Goal: Task Accomplishment & Management: Use online tool/utility

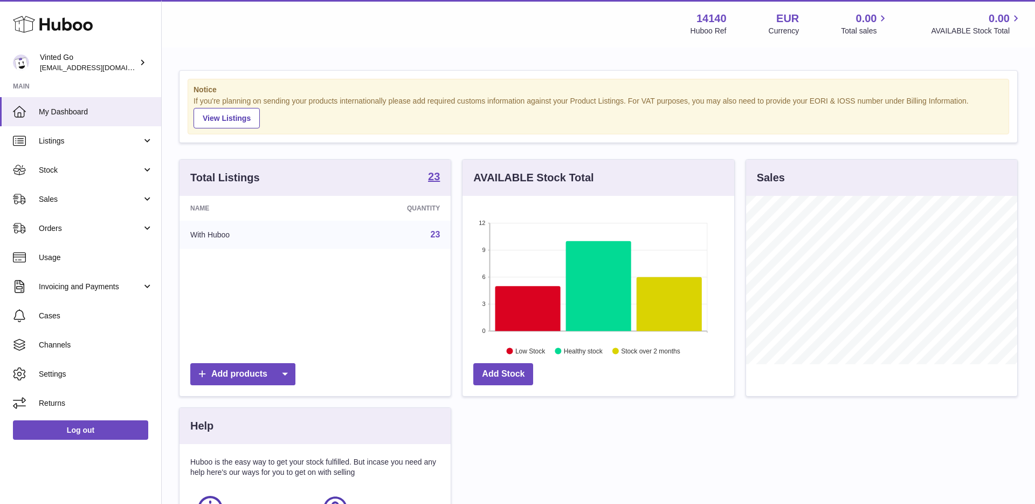
scroll to position [168, 271]
click at [75, 170] on span "Stock" at bounding box center [90, 170] width 103 height 10
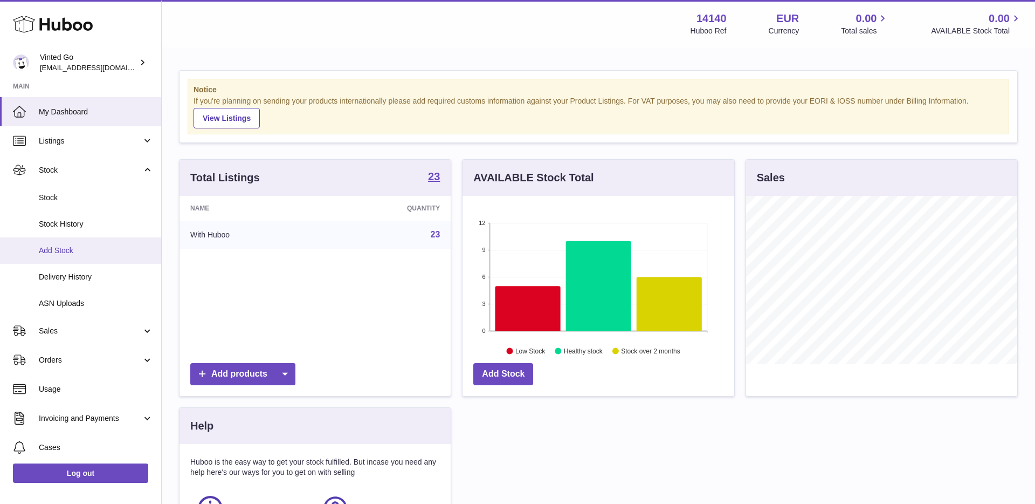
click at [92, 253] on span "Add Stock" at bounding box center [96, 250] width 114 height 10
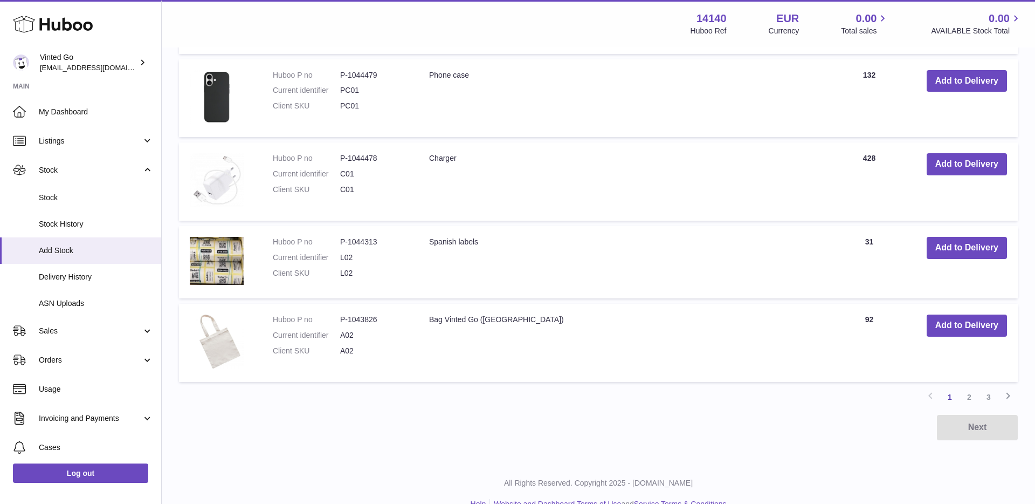
scroll to position [770, 0]
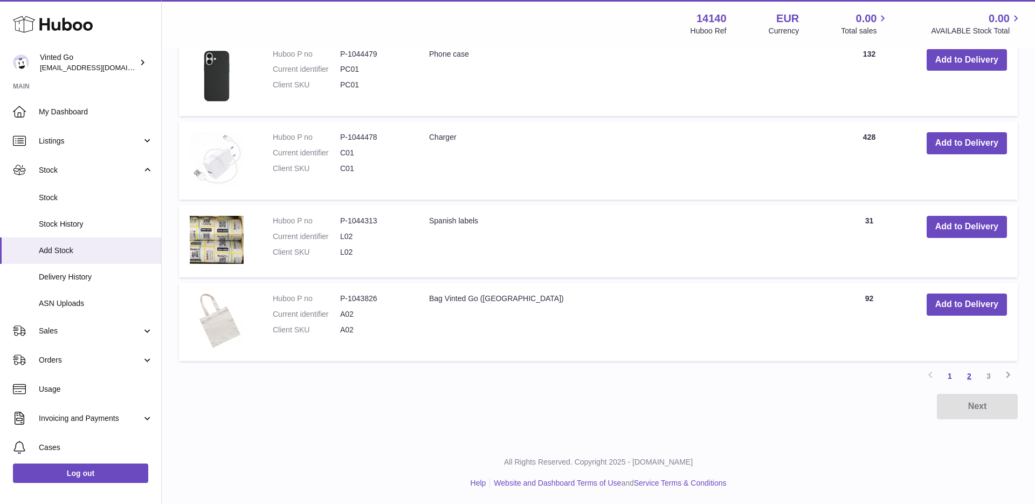
click at [974, 378] on link "2" at bounding box center [969, 375] width 19 height 19
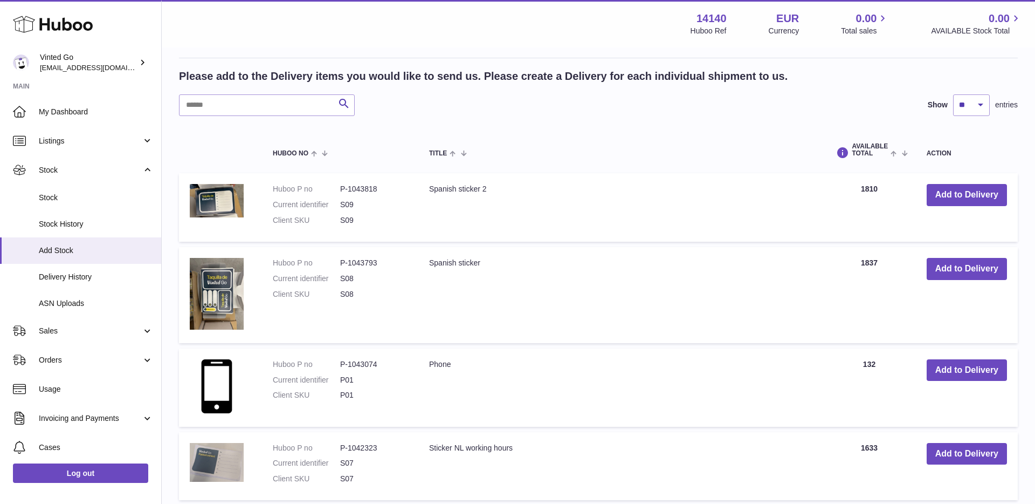
scroll to position [174, 0]
click at [972, 377] on button "Add to Delivery" at bounding box center [967, 369] width 80 height 22
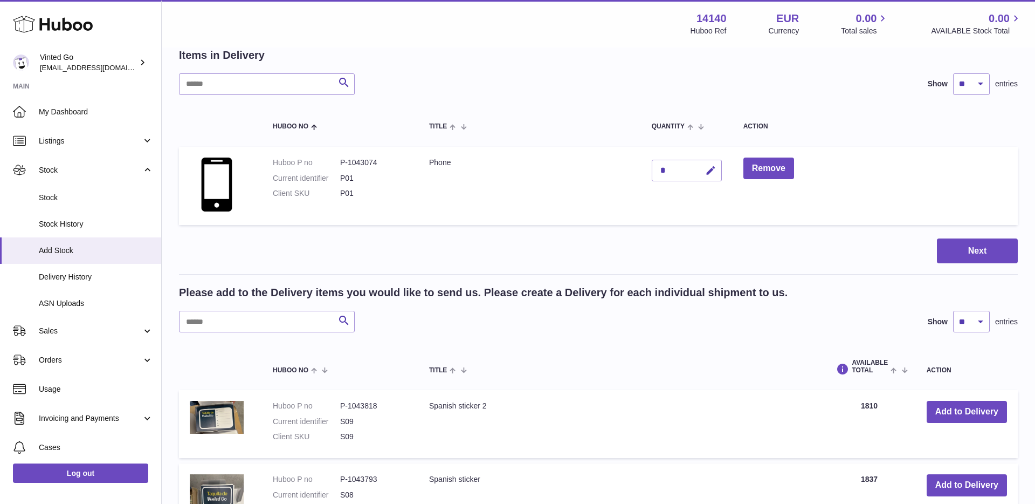
scroll to position [0, 0]
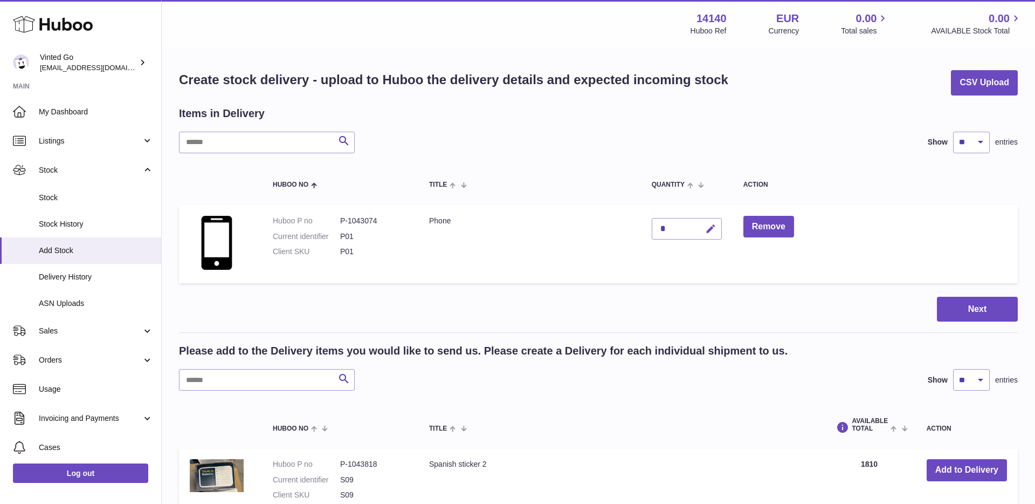
click at [709, 231] on icon "button" at bounding box center [710, 228] width 11 height 11
type input "***"
drag, startPoint x: 709, startPoint y: 229, endPoint x: 696, endPoint y: 239, distance: 16.9
click at [709, 229] on icon "submit" at bounding box center [711, 228] width 10 height 10
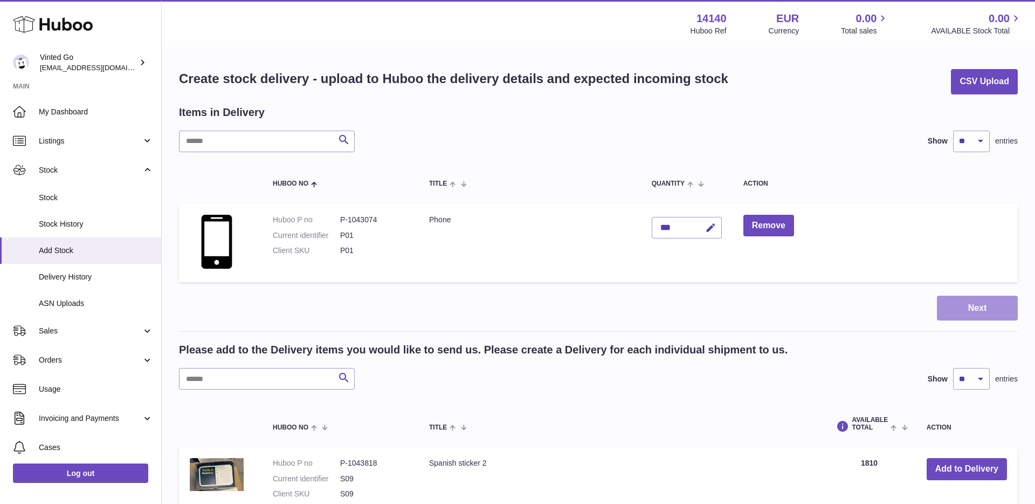
click at [957, 301] on button "Next" at bounding box center [977, 307] width 81 height 25
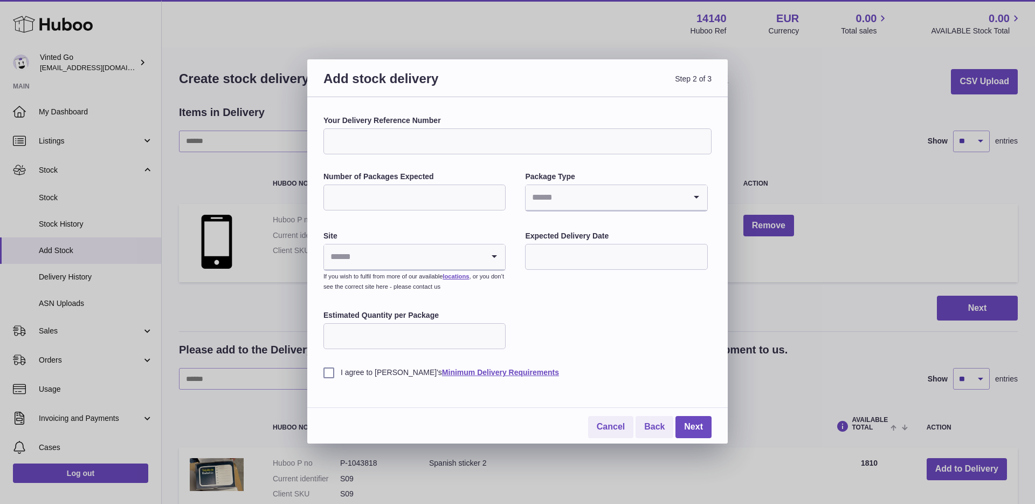
click at [427, 138] on input "Your Delivery Reference Number" at bounding box center [517, 141] width 388 height 26
type input "********"
drag, startPoint x: 450, startPoint y: 192, endPoint x: 525, endPoint y: 198, distance: 75.7
click at [461, 192] on input "Number of Packages Expected" at bounding box center [414, 197] width 182 height 26
type input "*"
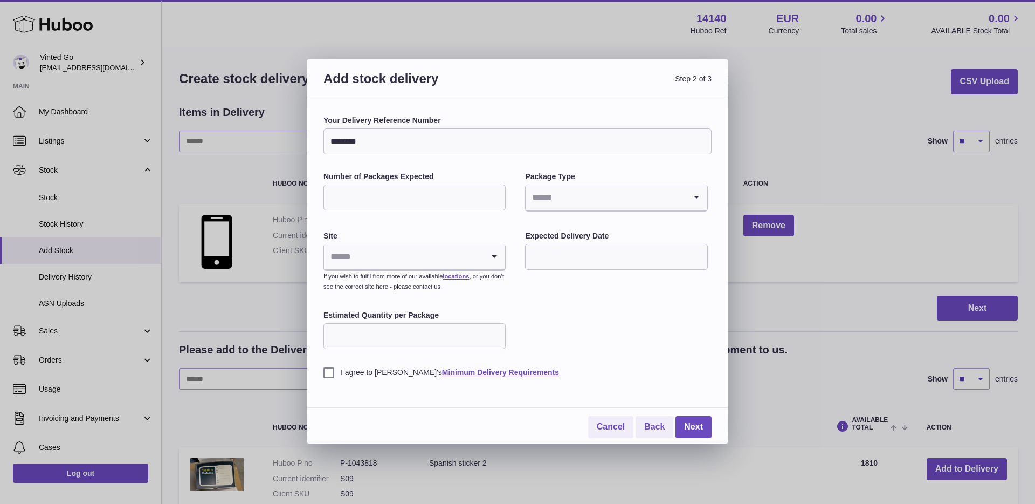
type input "*"
click at [577, 191] on input "Search for option" at bounding box center [606, 197] width 160 height 25
click at [566, 268] on li "Boxes" at bounding box center [616, 270] width 180 height 22
click at [468, 246] on input "Search for option" at bounding box center [404, 256] width 160 height 25
click at [461, 316] on li "🇪🇸 | Unit 3" at bounding box center [415, 308] width 180 height 22
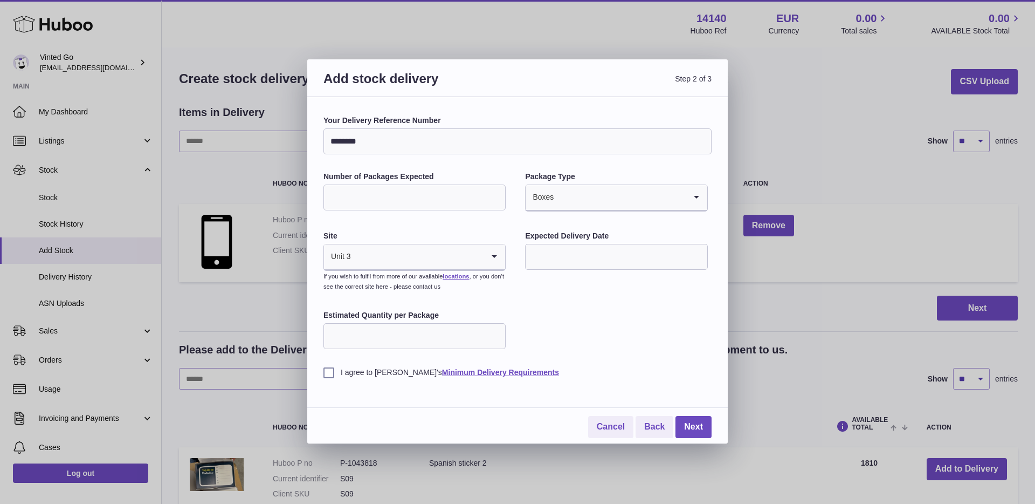
click at [630, 250] on input "text" at bounding box center [616, 257] width 182 height 26
click at [679, 289] on button "button" at bounding box center [678, 283] width 22 height 26
click at [635, 325] on span "5" at bounding box center [628, 324] width 19 height 19
type input "**********"
click at [635, 325] on div "**********" at bounding box center [517, 246] width 388 height 262
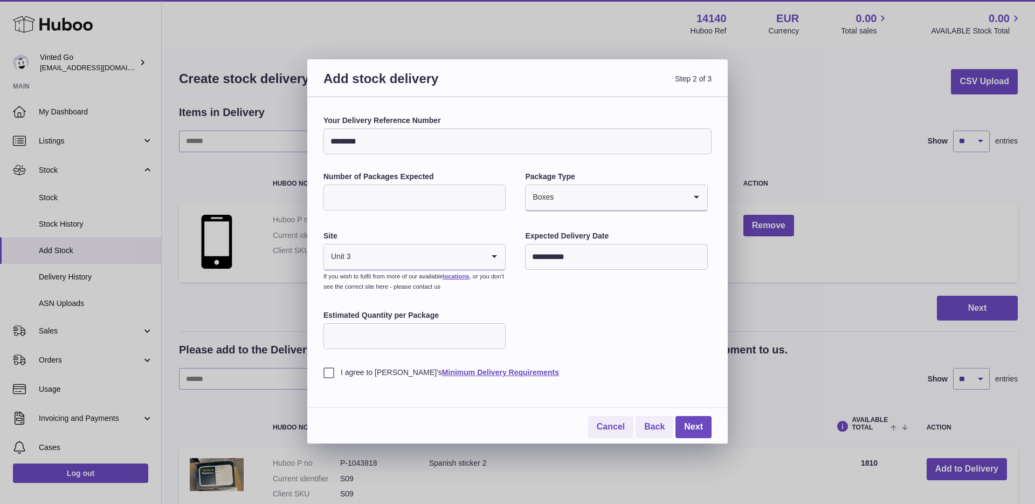
click at [480, 340] on input "Estimated Quantity per Package" at bounding box center [414, 336] width 182 height 26
click at [366, 367] on label "I agree to [PERSON_NAME]'s Minimum Delivery Requirements" at bounding box center [517, 372] width 388 height 10
click at [637, 343] on div "**********" at bounding box center [517, 246] width 388 height 262
click at [699, 417] on link "Next" at bounding box center [693, 427] width 36 height 22
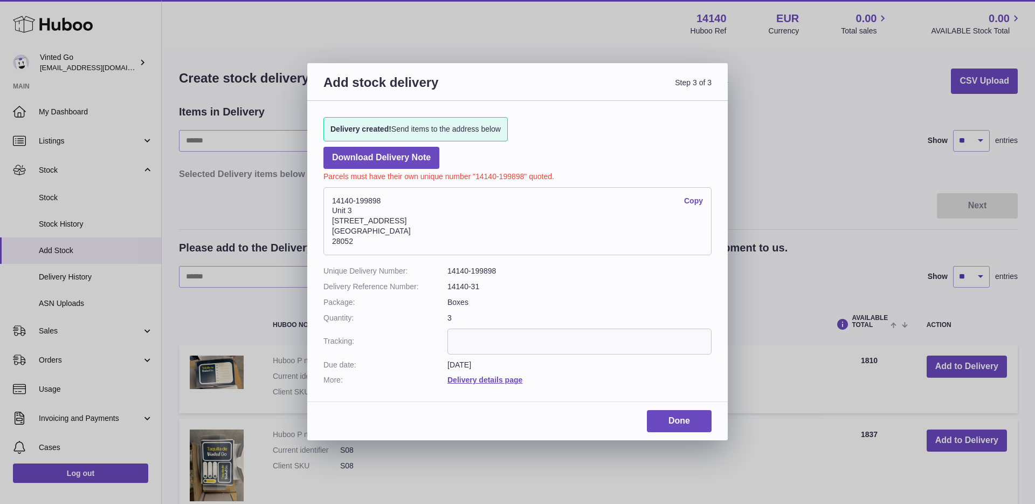
scroll to position [1, 0]
click at [398, 161] on link "Download Delivery Note" at bounding box center [381, 158] width 116 height 22
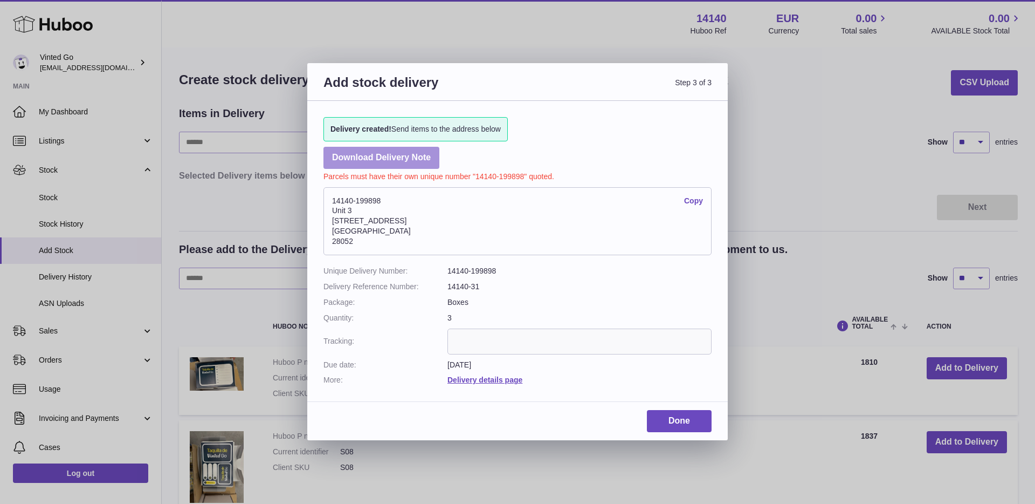
scroll to position [30, 0]
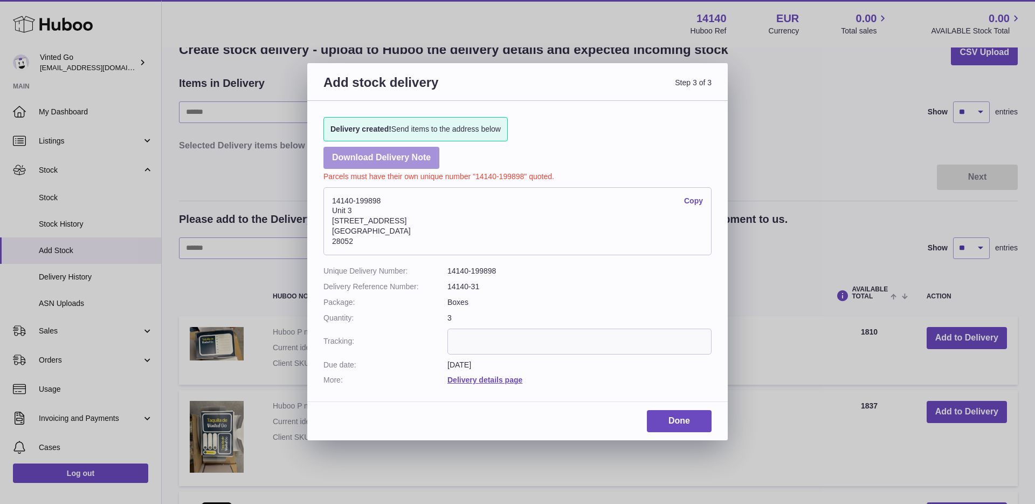
click at [412, 163] on link "Download Delivery Note" at bounding box center [381, 158] width 116 height 22
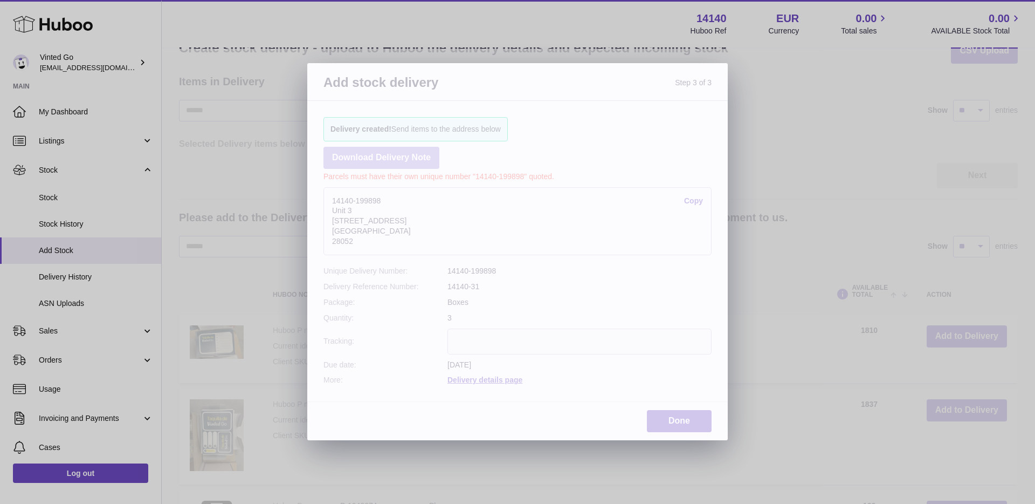
scroll to position [32, 0]
